Goal: Transaction & Acquisition: Purchase product/service

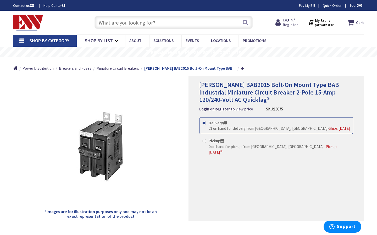
type input "Thomas [STREET_ADDRESS][US_STATE]"
